Goal: Task Accomplishment & Management: Complete application form

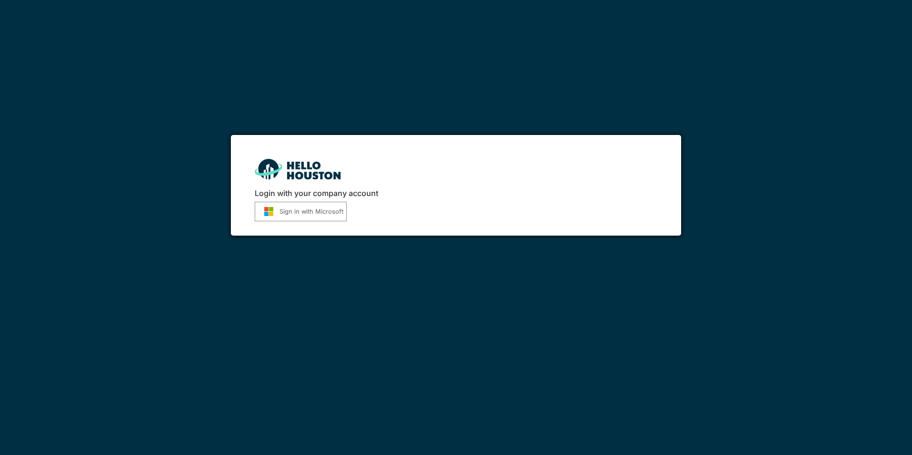
click at [312, 212] on button "Sign in with Microsoft" at bounding box center [301, 212] width 92 height 20
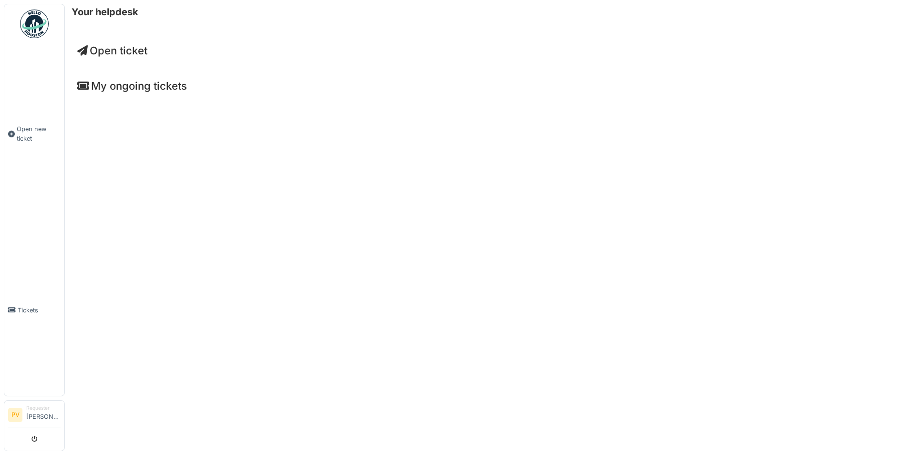
click at [119, 48] on span "Open ticket" at bounding box center [112, 50] width 70 height 12
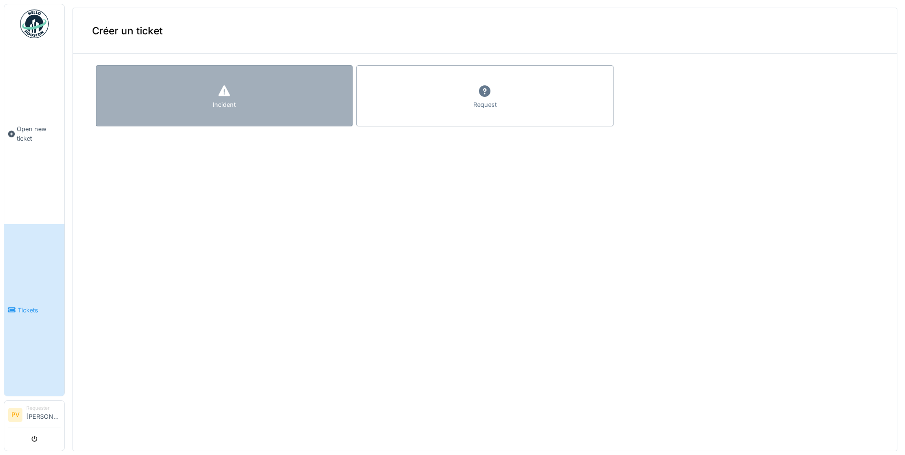
click at [201, 87] on div "Incident" at bounding box center [224, 95] width 257 height 61
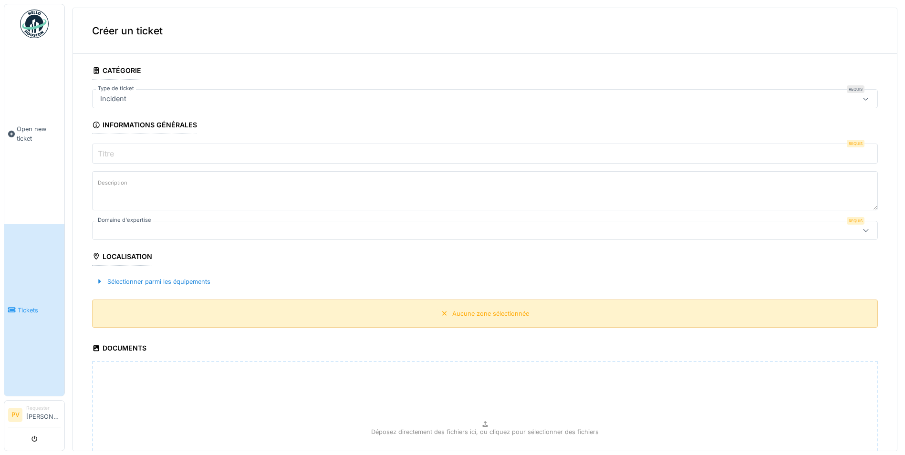
click at [415, 322] on div "Aucune zone sélectionnée" at bounding box center [485, 314] width 786 height 28
click at [863, 98] on icon at bounding box center [865, 99] width 5 height 3
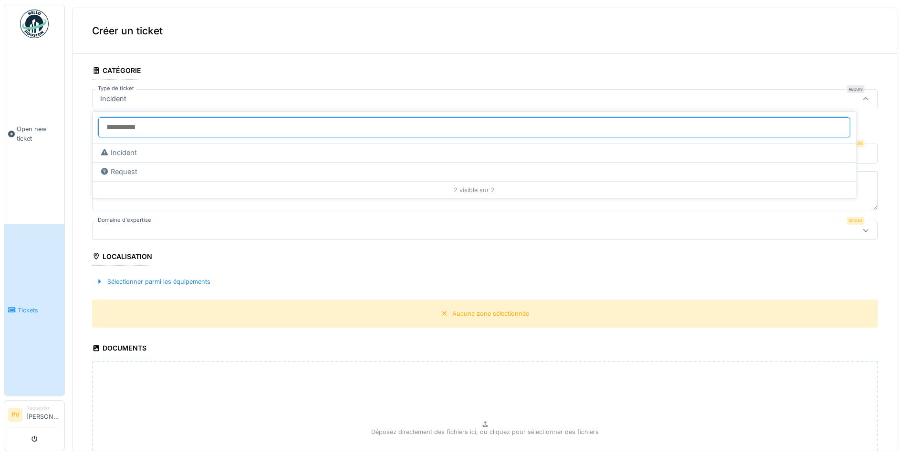
click at [126, 127] on input "Type de ticket" at bounding box center [474, 127] width 752 height 20
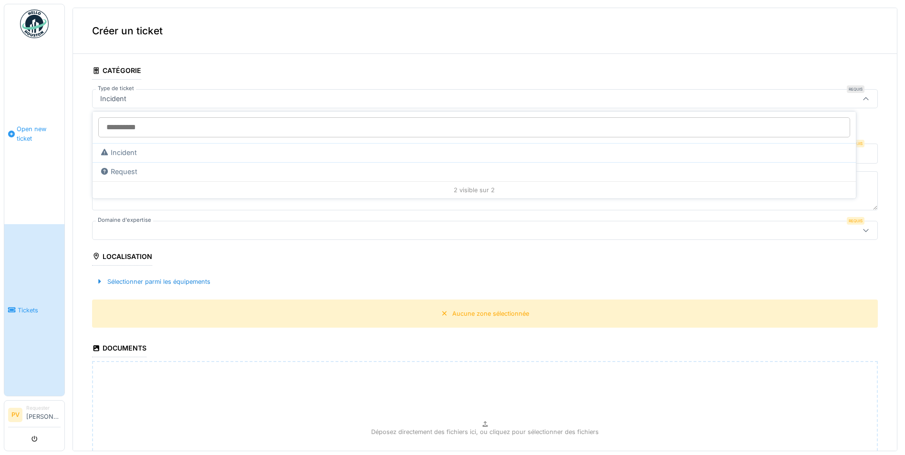
click at [25, 126] on span "Open new ticket" at bounding box center [39, 134] width 44 height 18
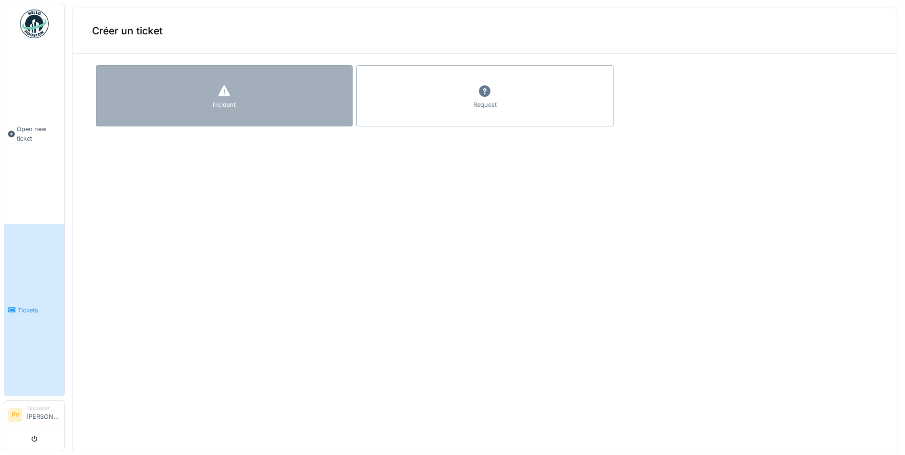
click at [226, 94] on icon at bounding box center [223, 90] width 11 height 11
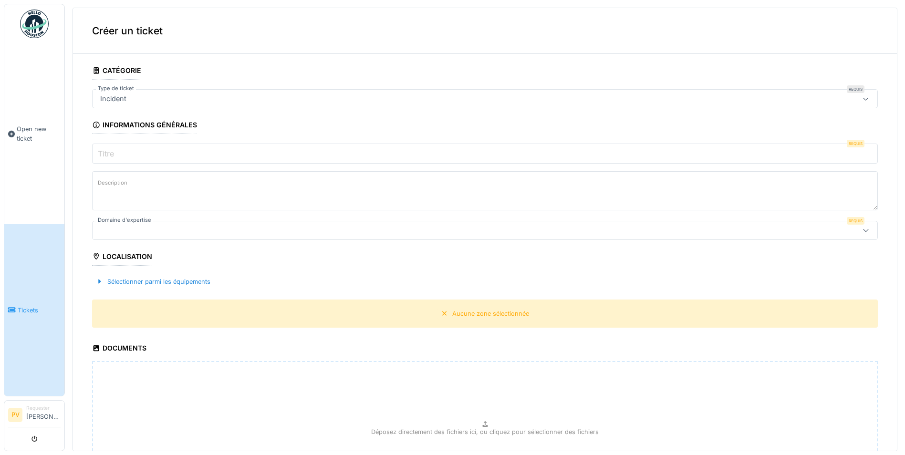
click at [168, 156] on input "Titre" at bounding box center [485, 154] width 786 height 20
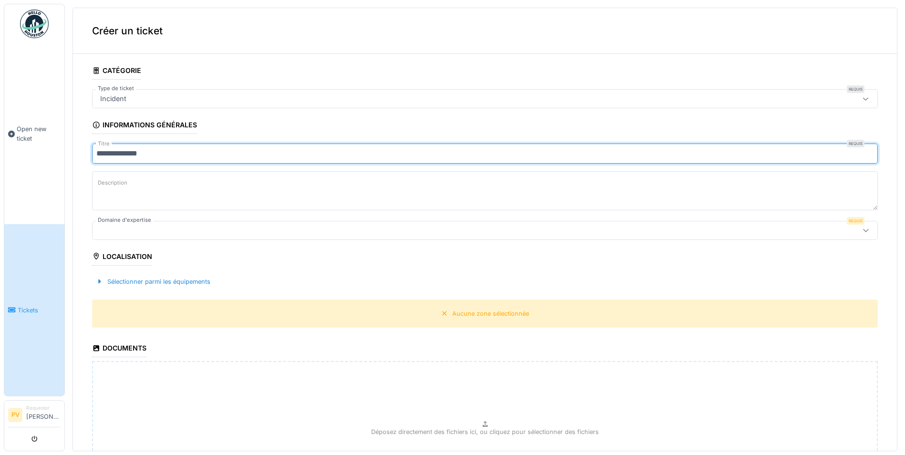
type input "**********"
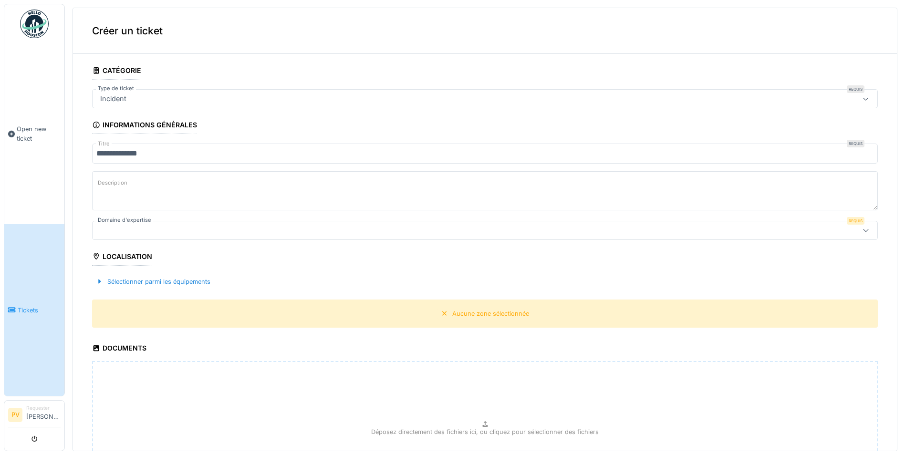
click at [181, 186] on textarea "Description" at bounding box center [485, 190] width 786 height 39
click at [280, 190] on textarea "**********" at bounding box center [485, 190] width 786 height 39
type textarea "**********"
click at [257, 225] on div at bounding box center [442, 230] width 692 height 10
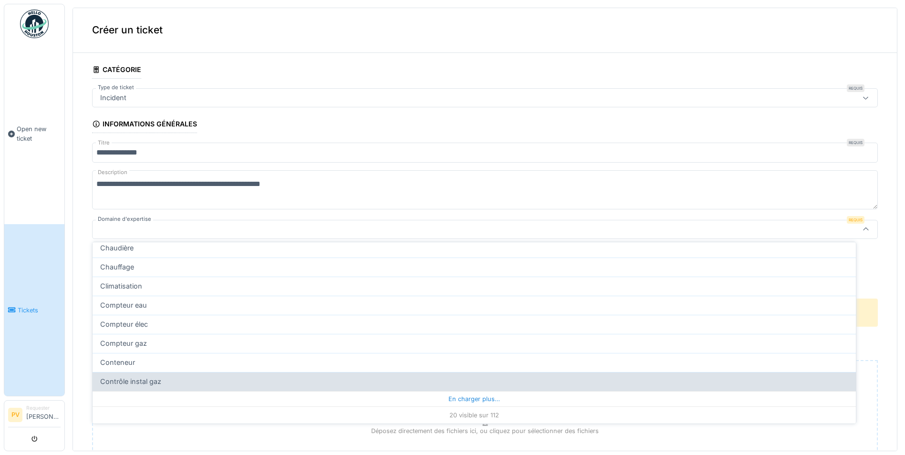
scroll to position [3, 0]
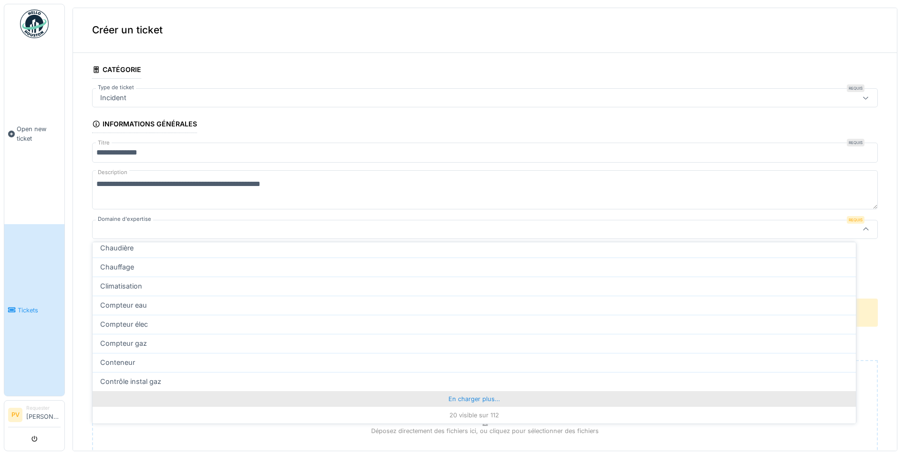
click at [466, 398] on div "En charger plus…" at bounding box center [474, 398] width 763 height 15
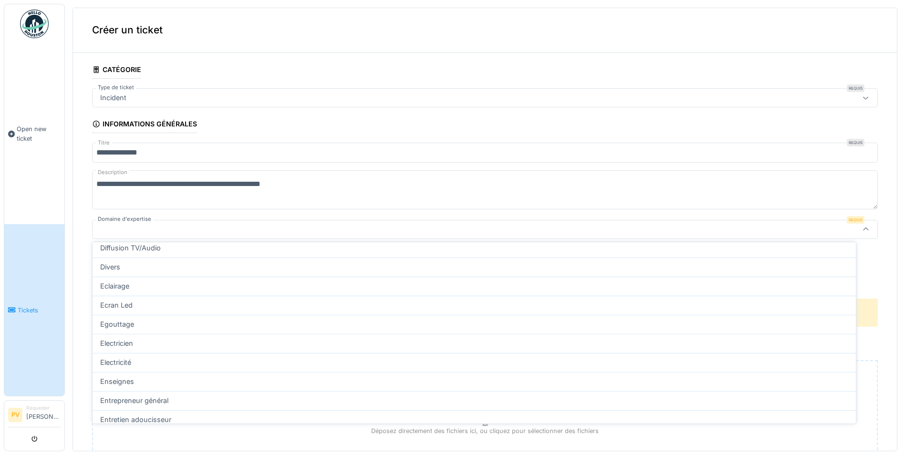
scroll to position [665, 0]
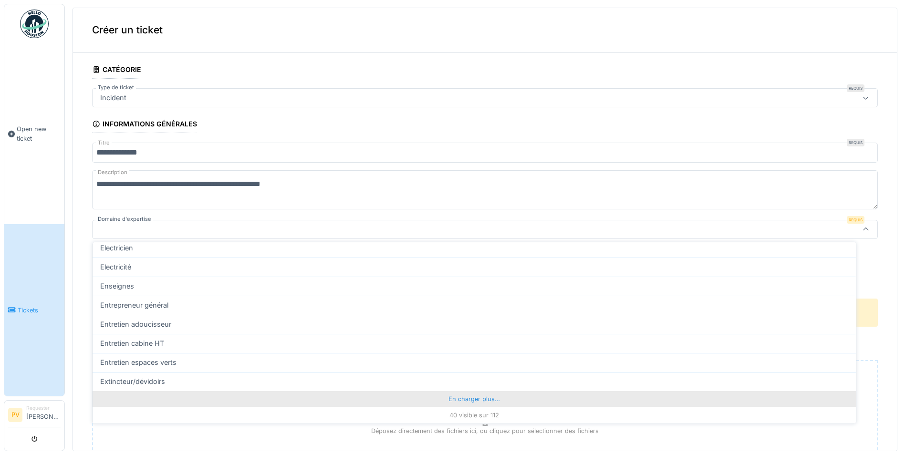
click at [458, 394] on div "En charger plus…" at bounding box center [474, 398] width 763 height 15
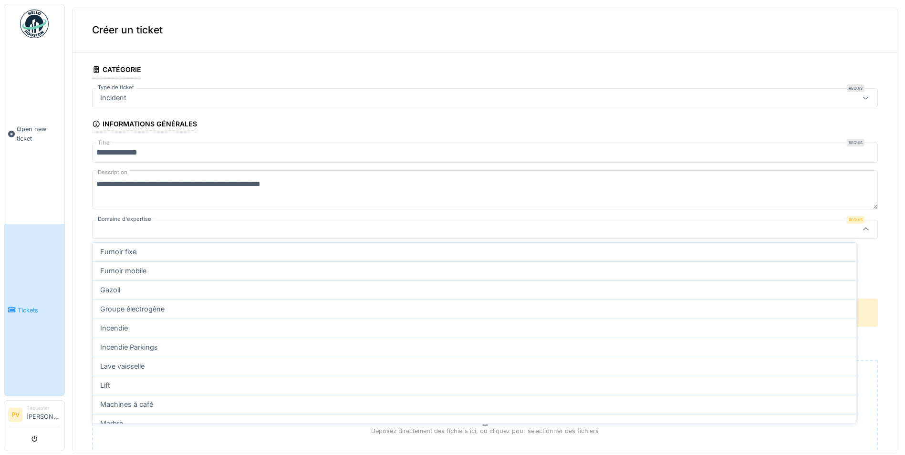
scroll to position [1047, 0]
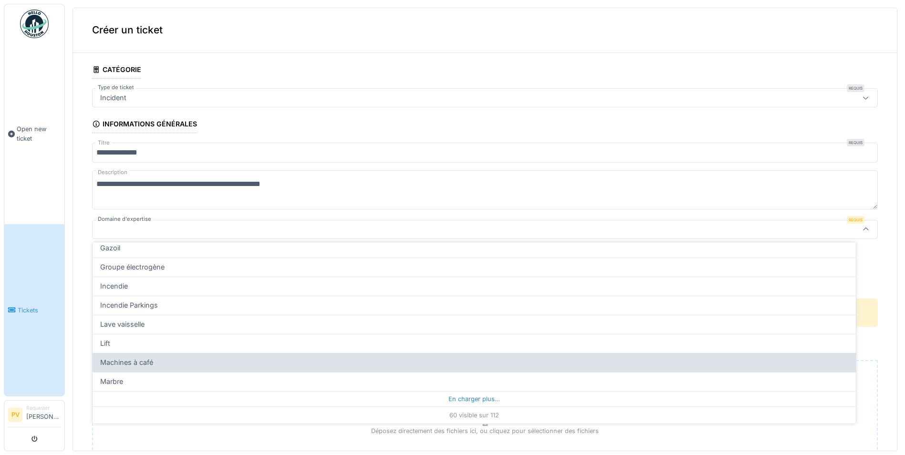
click at [140, 359] on span "Machines à café" at bounding box center [126, 362] width 53 height 10
type input "***"
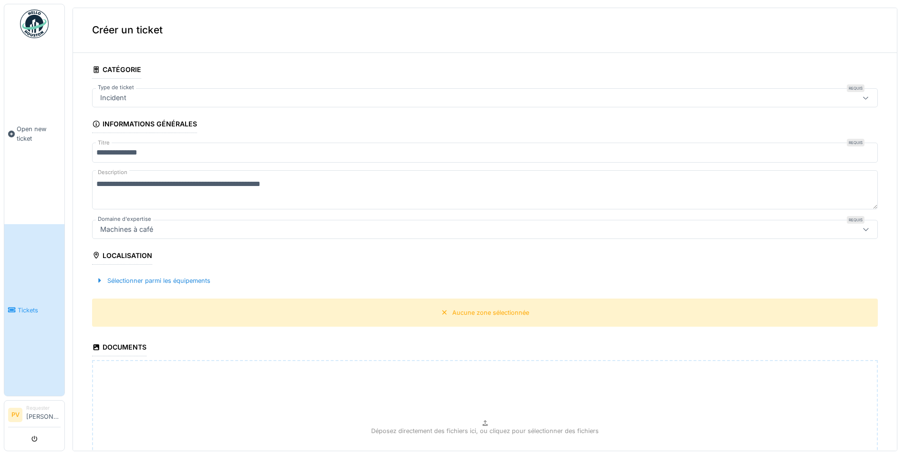
click at [107, 252] on div "Localisation" at bounding box center [122, 257] width 60 height 16
click at [100, 277] on div at bounding box center [100, 280] width 8 height 9
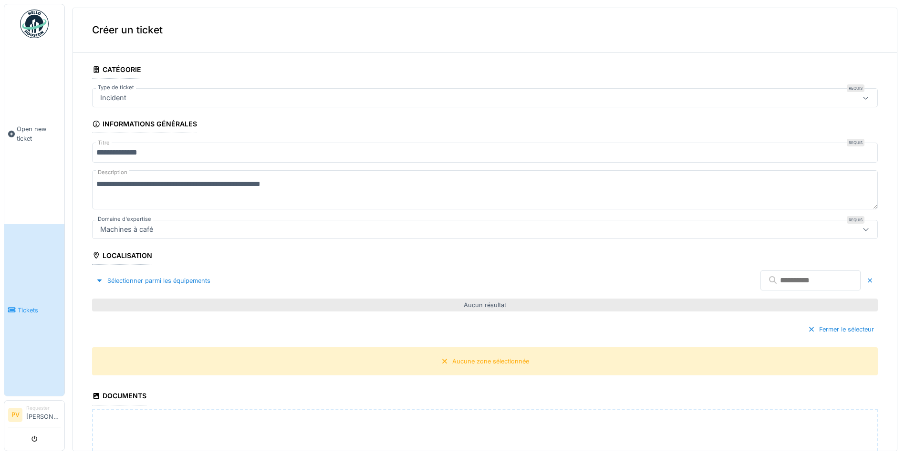
click at [803, 276] on input "text" at bounding box center [810, 280] width 100 height 20
type input "*"
click at [102, 276] on div at bounding box center [100, 280] width 8 height 9
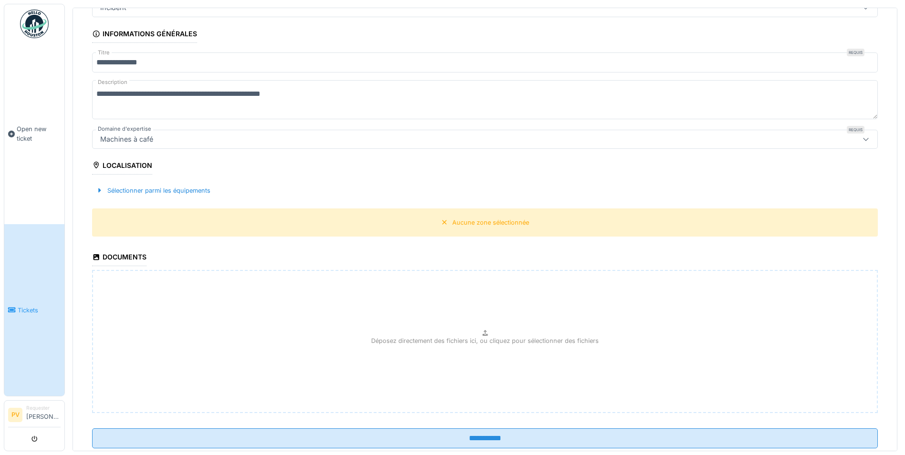
scroll to position [96, 0]
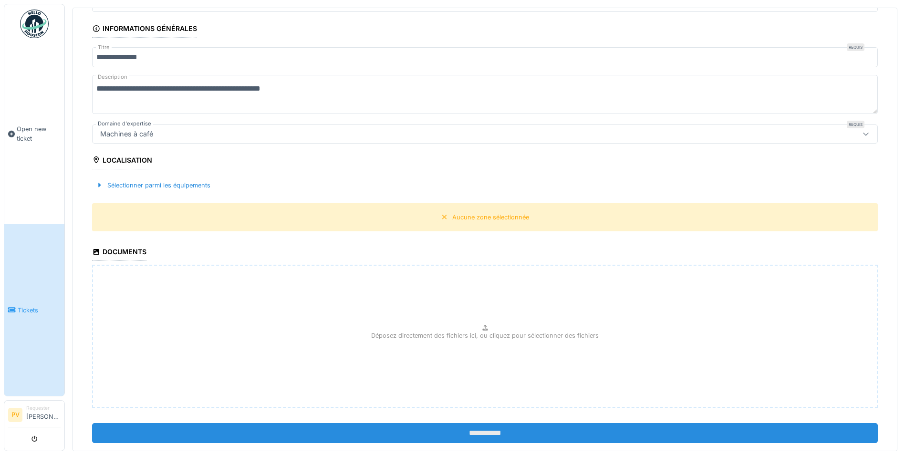
click at [473, 430] on input "**********" at bounding box center [485, 433] width 786 height 20
click at [482, 430] on input "**********" at bounding box center [485, 433] width 786 height 20
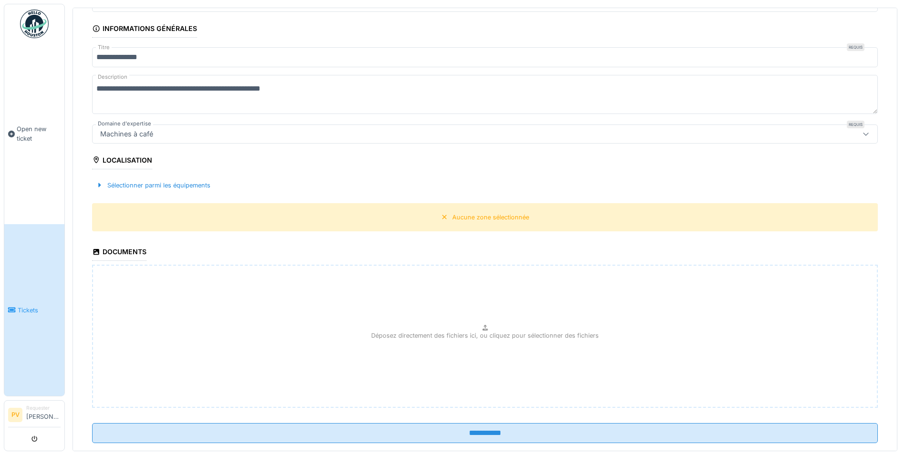
drag, startPoint x: 467, startPoint y: 218, endPoint x: 3, endPoint y: 103, distance: 477.6
click at [458, 218] on div "Aucune zone sélectionnée" at bounding box center [490, 217] width 77 height 9
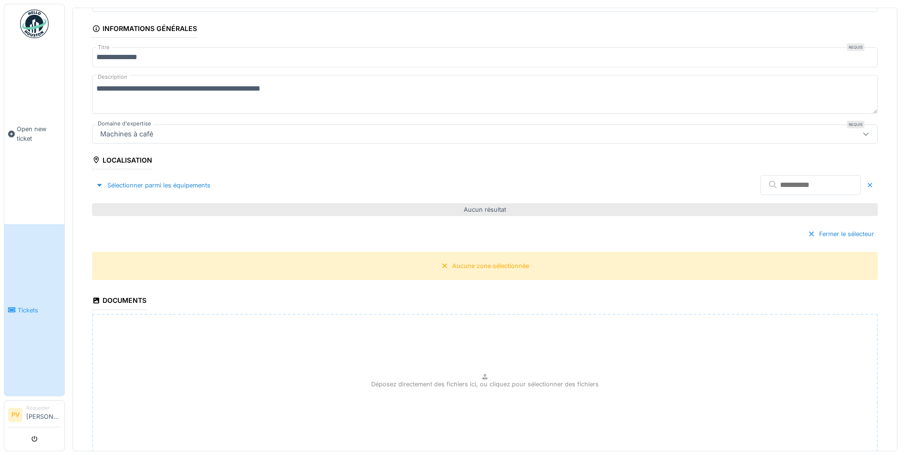
click at [440, 220] on div "Fermer le sélecteur" at bounding box center [485, 234] width 786 height 28
click at [460, 208] on div "Aucun résultat" at bounding box center [485, 209] width 786 height 13
click at [460, 207] on div "Aucun résultat" at bounding box center [485, 209] width 786 height 13
click at [789, 185] on input "text" at bounding box center [810, 185] width 100 height 20
type input "*********"
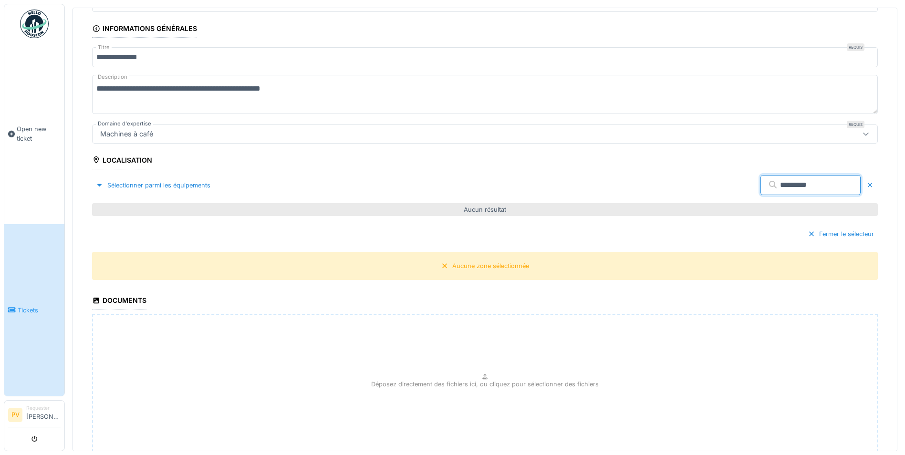
click at [124, 183] on div "Sélectionner parmi les équipements" at bounding box center [153, 185] width 122 height 13
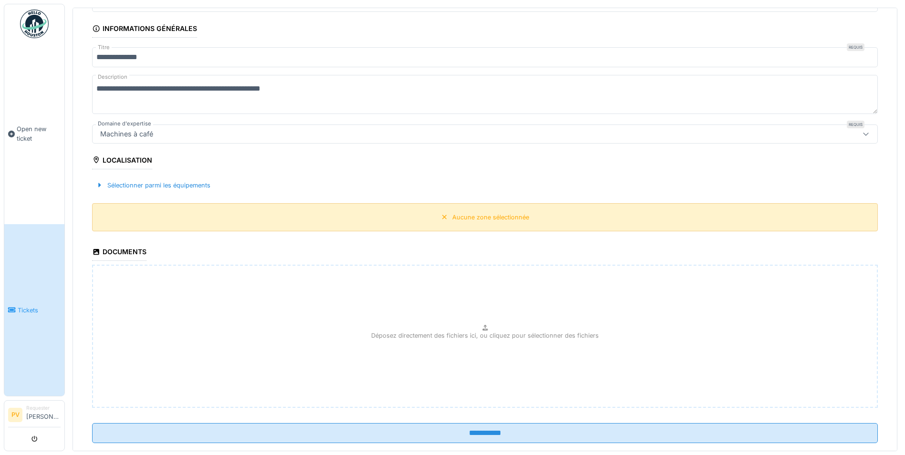
click at [452, 213] on div "Aucune zone sélectionnée" at bounding box center [490, 217] width 77 height 9
